Goal: Information Seeking & Learning: Learn about a topic

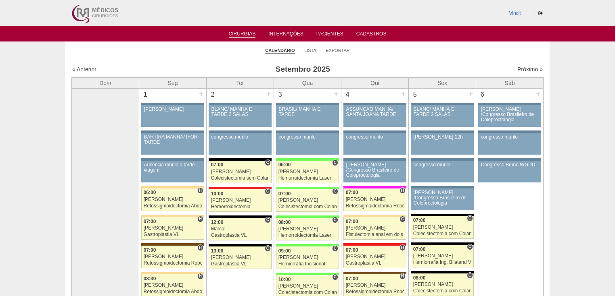
click at [82, 71] on link "« Anterior" at bounding box center [84, 69] width 24 height 6
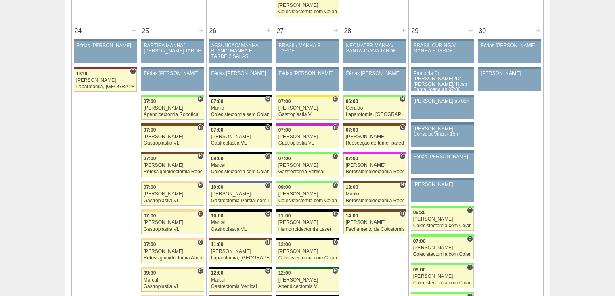
scroll to position [1839, 0]
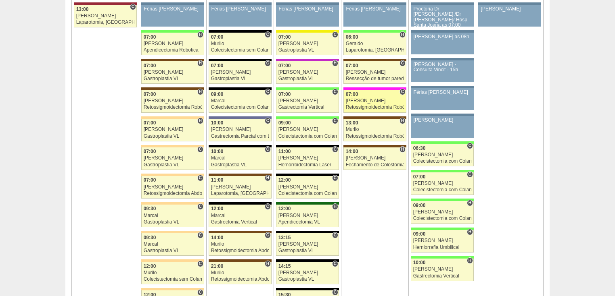
click at [363, 105] on div "Retossigmoidectomia Robótica" at bounding box center [375, 107] width 58 height 5
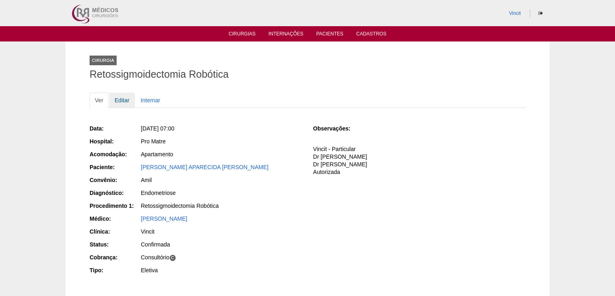
click at [129, 103] on link "Editar" at bounding box center [121, 100] width 25 height 15
click at [169, 165] on link "CLAUDIA APARECIDA FRANCISCO VIANNA" at bounding box center [204, 167] width 127 height 6
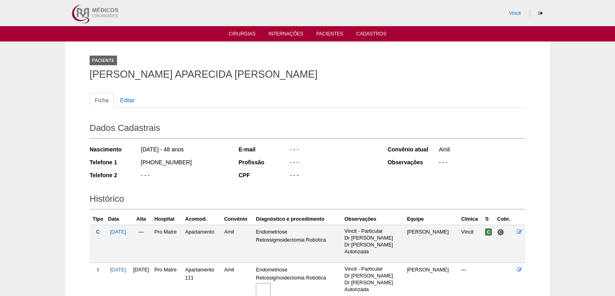
scroll to position [92, 0]
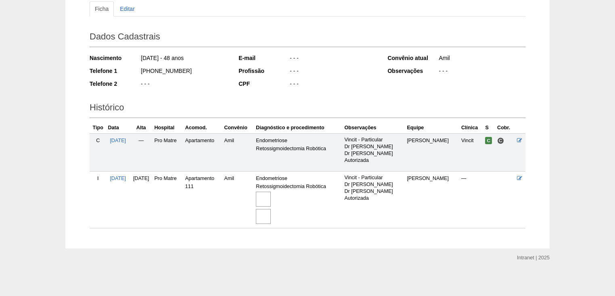
click at [271, 196] on img at bounding box center [263, 199] width 15 height 15
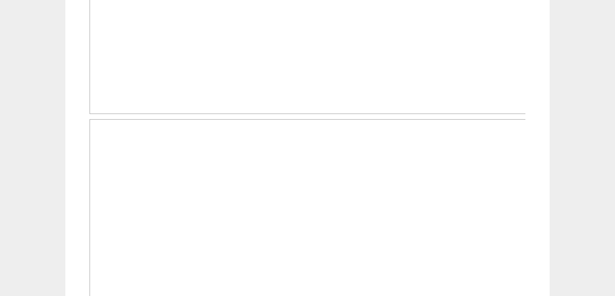
scroll to position [516, 0]
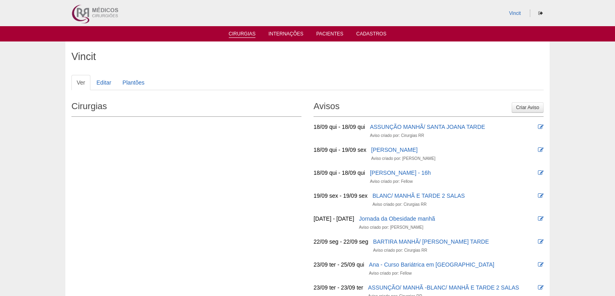
click at [237, 33] on link "Cirurgias" at bounding box center [242, 34] width 27 height 7
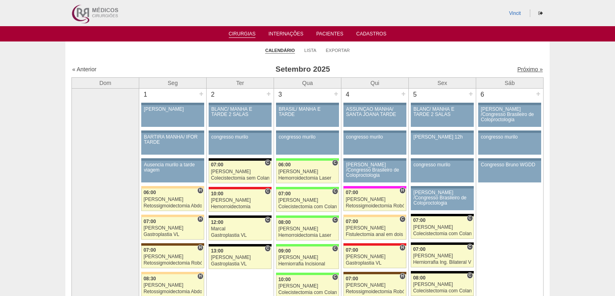
click at [522, 69] on link "Próximo »" at bounding box center [529, 69] width 25 height 6
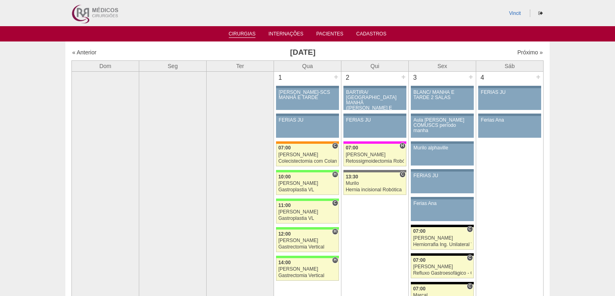
click at [240, 36] on link "Cirurgias" at bounding box center [242, 34] width 27 height 7
